Goal: Obtain resource: Download file/media

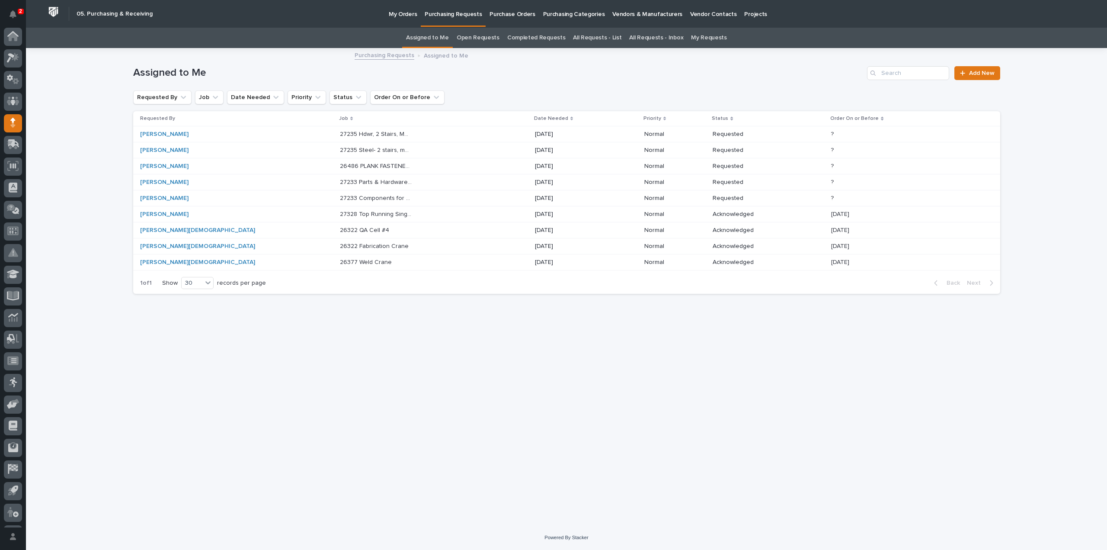
scroll to position [19, 0]
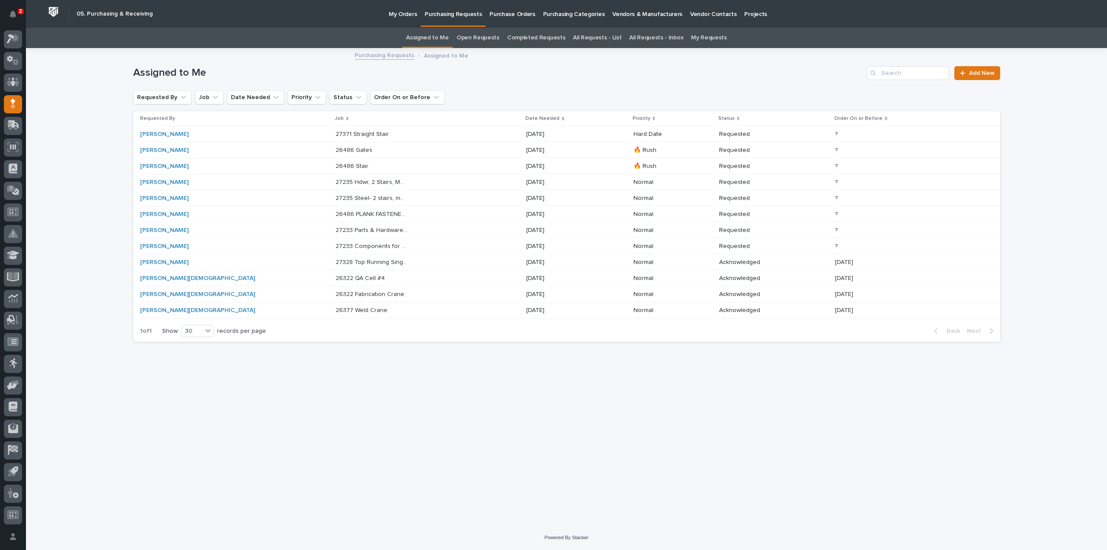
click at [459, 487] on div "Loading... Saving… Loading... Saving… Assigned to Me Add New Requested By Job D…" at bounding box center [567, 276] width 876 height 455
click at [336, 309] on p "26377 Weld Crane" at bounding box center [363, 309] width 54 height 9
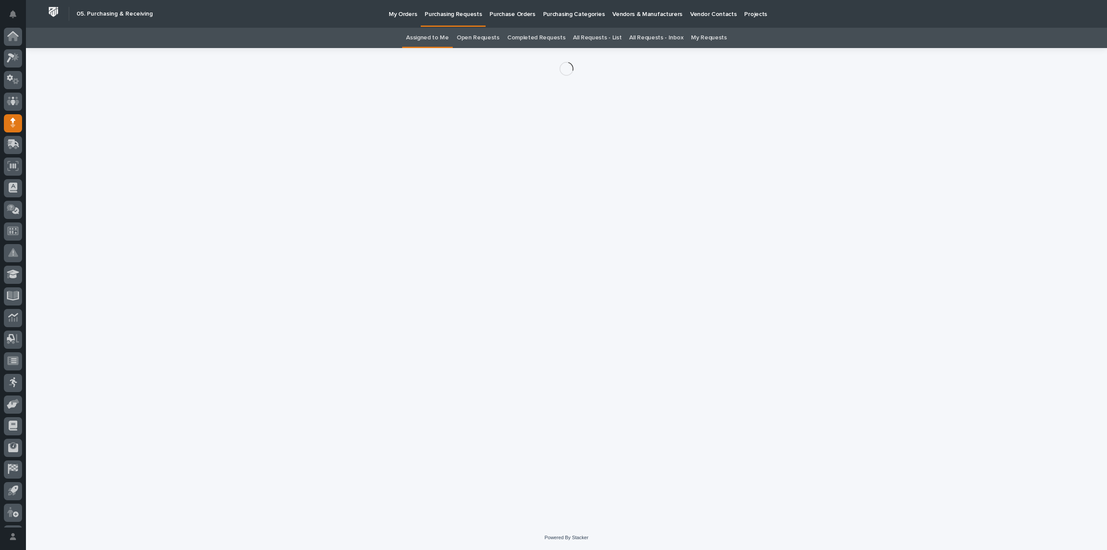
scroll to position [19, 0]
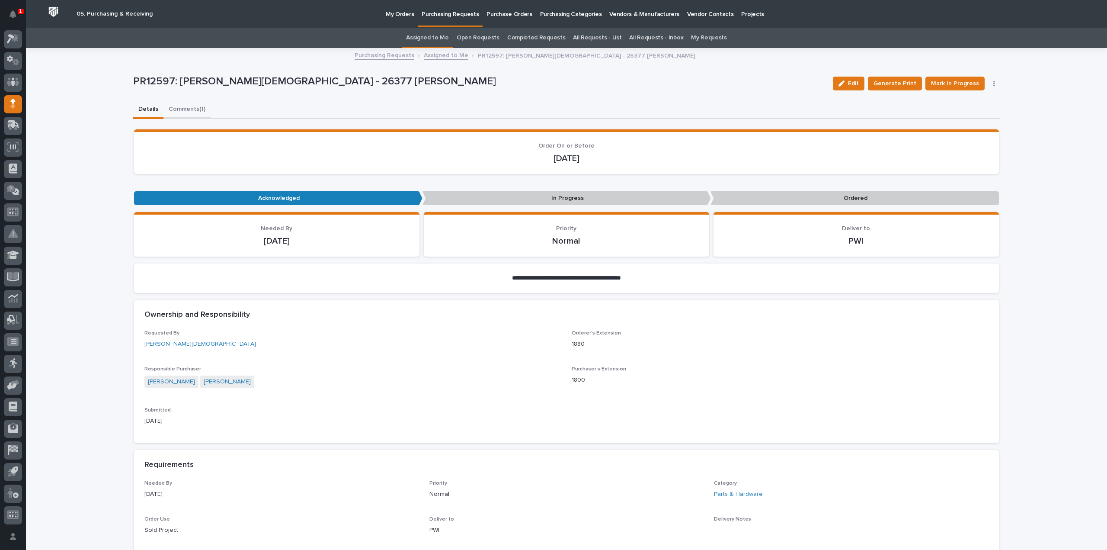
click at [187, 109] on button "Comments (1)" at bounding box center [186, 110] width 47 height 18
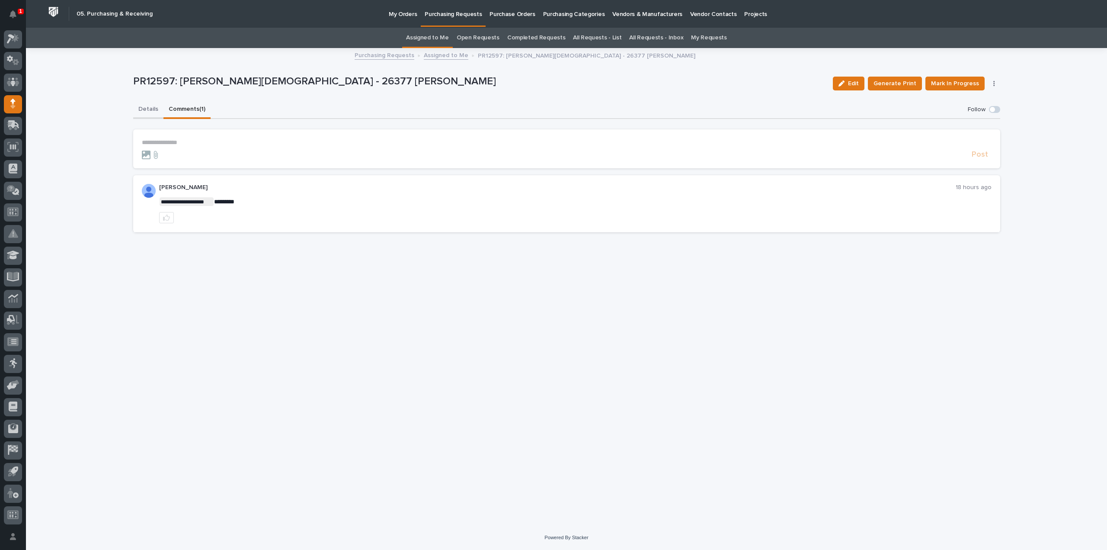
click at [151, 112] on button "Details" at bounding box center [148, 110] width 30 height 18
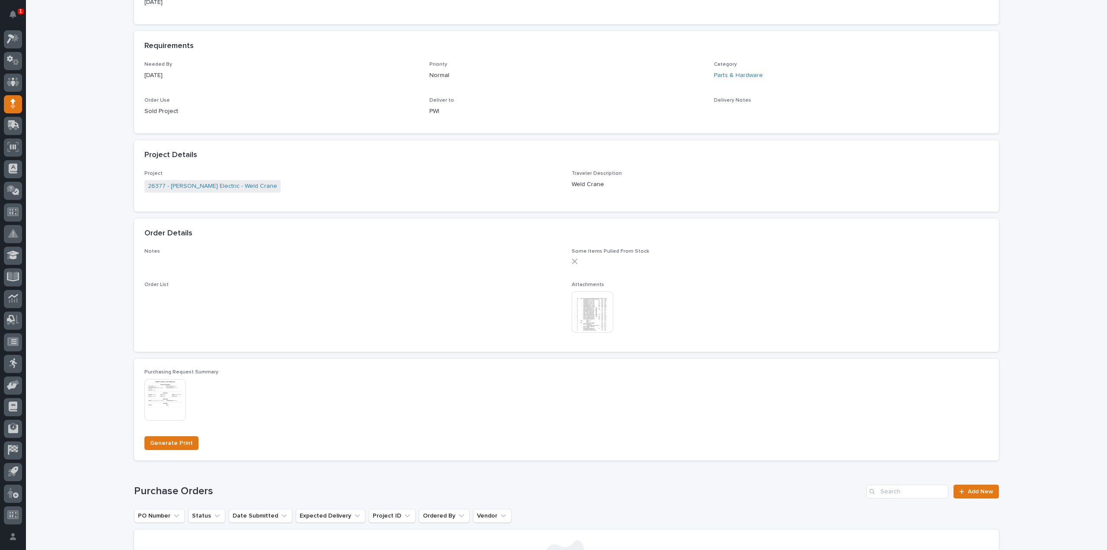
scroll to position [432, 0]
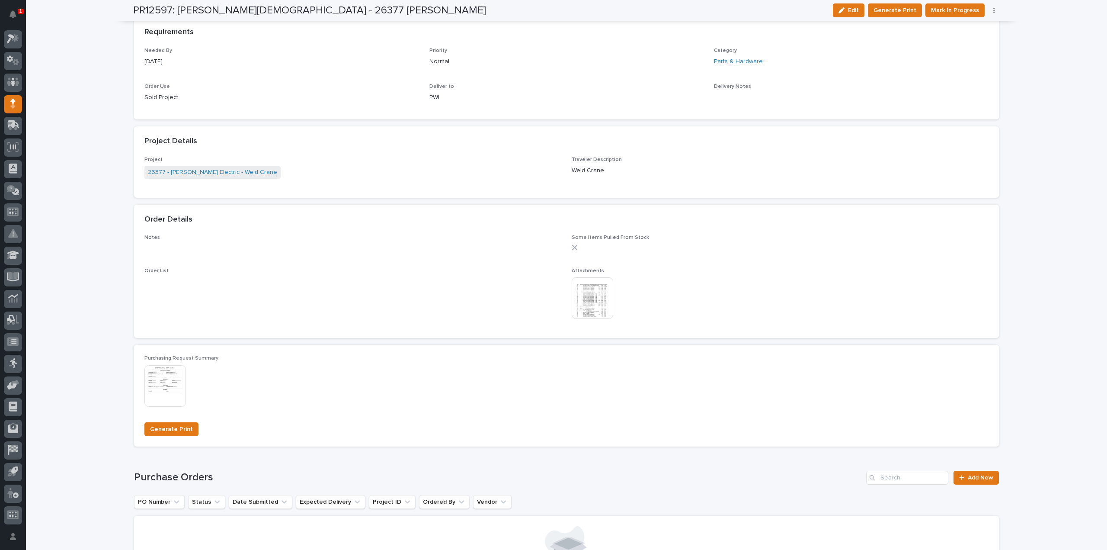
click at [594, 310] on img at bounding box center [593, 298] width 42 height 42
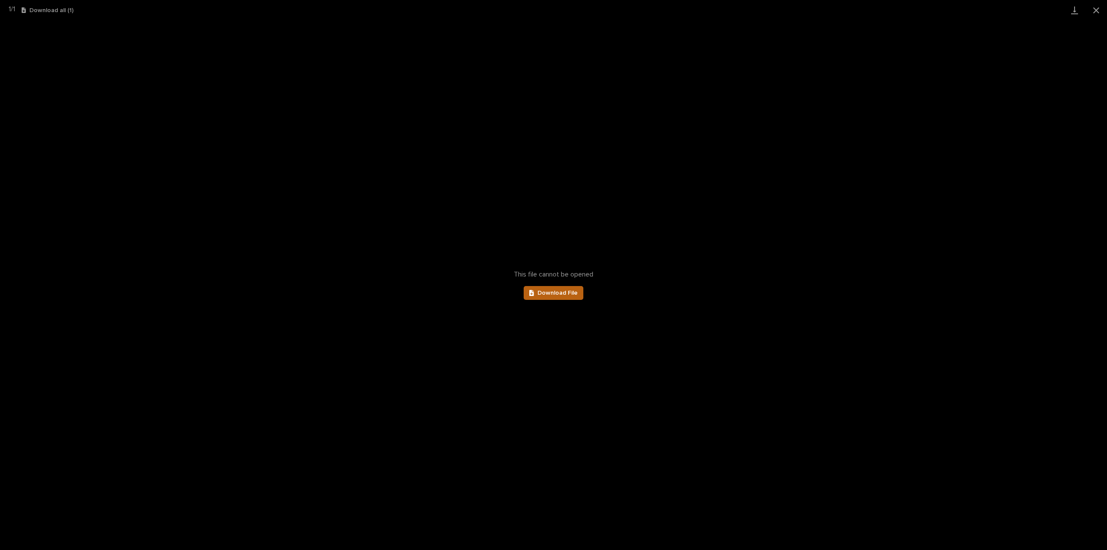
click at [576, 290] on span "Download File" at bounding box center [558, 293] width 40 height 6
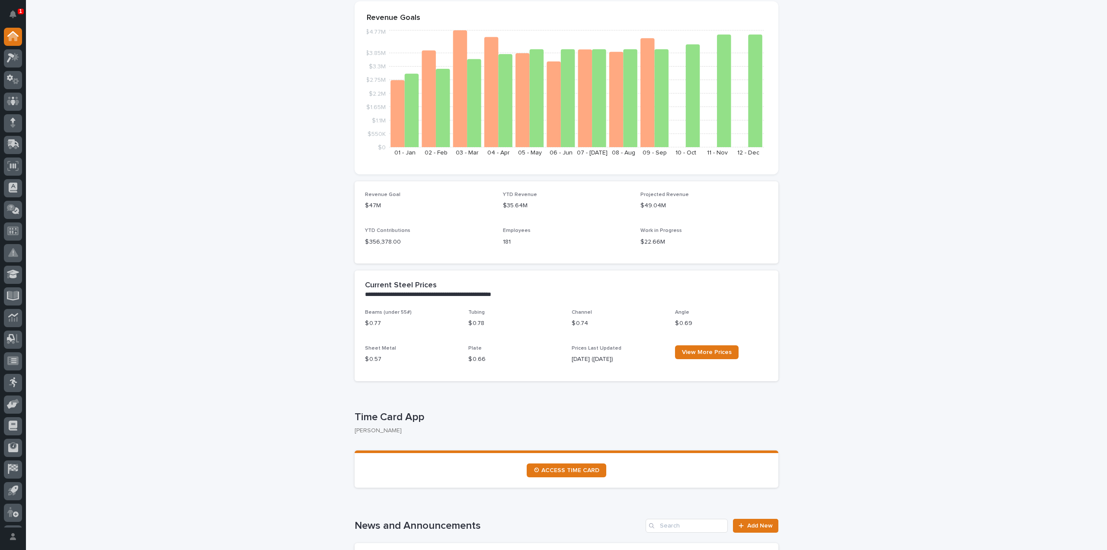
scroll to position [173, 0]
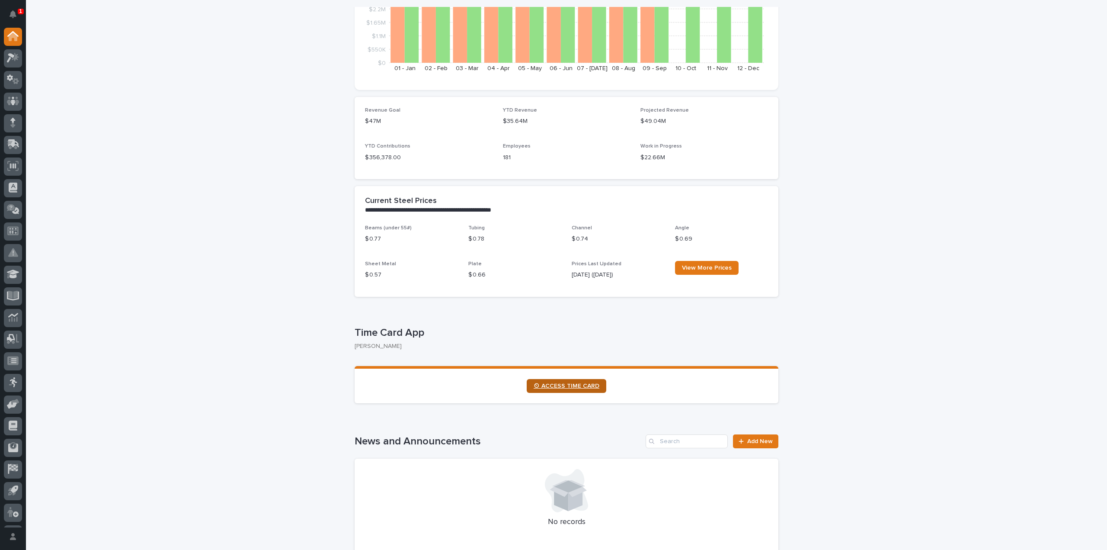
click at [569, 390] on link "⏲ ACCESS TIME CARD" at bounding box center [567, 386] width 80 height 14
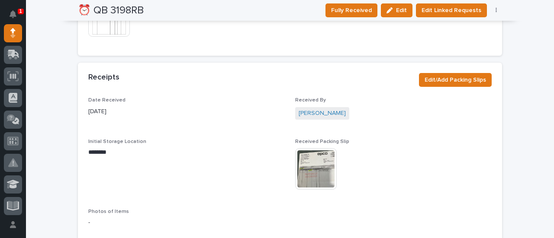
scroll to position [605, 0]
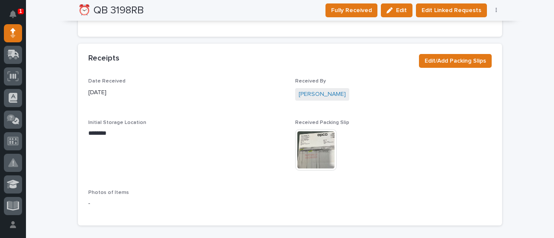
click at [305, 151] on img at bounding box center [316, 150] width 42 height 42
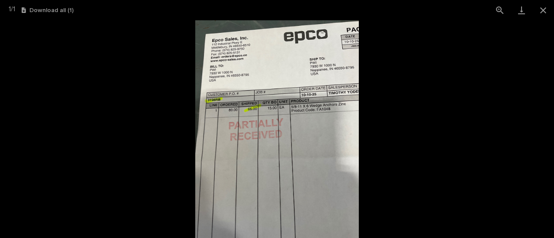
click at [309, 146] on img at bounding box center [276, 129] width 163 height 218
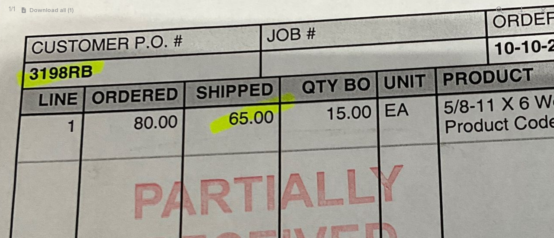
drag, startPoint x: 90, startPoint y: 46, endPoint x: 313, endPoint y: 201, distance: 271.3
click at [313, 201] on img at bounding box center [372, 218] width 811 height 1081
